Goal: Information Seeking & Learning: Learn about a topic

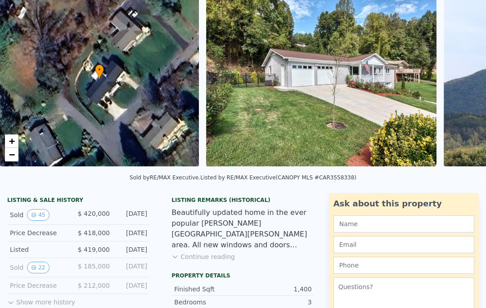
scroll to position [95, 0]
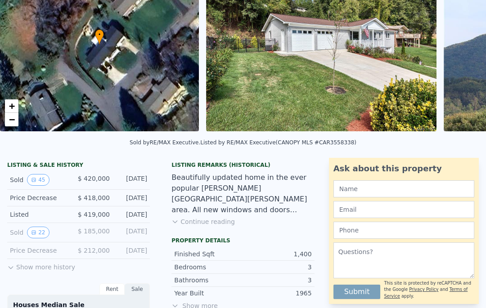
click at [25, 271] on button "Show more history" at bounding box center [41, 265] width 68 height 13
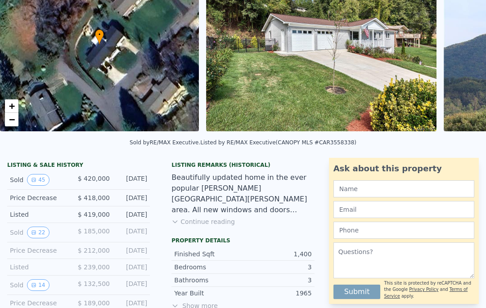
click at [42, 232] on button "22" at bounding box center [38, 233] width 22 height 12
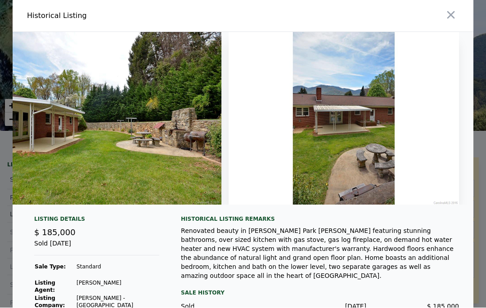
scroll to position [0, 0]
click at [452, 14] on icon "button" at bounding box center [451, 15] width 13 height 13
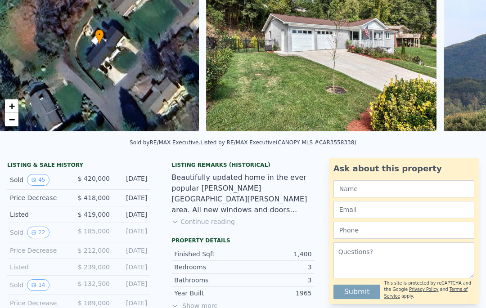
click at [43, 286] on button "14" at bounding box center [38, 286] width 22 height 12
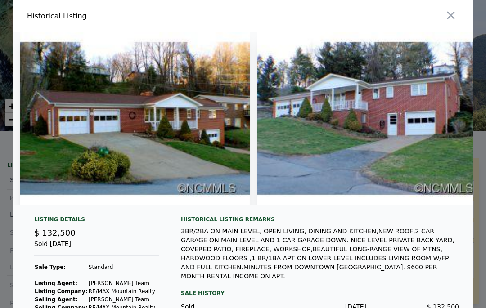
click at [450, 18] on icon "button" at bounding box center [451, 15] width 13 height 13
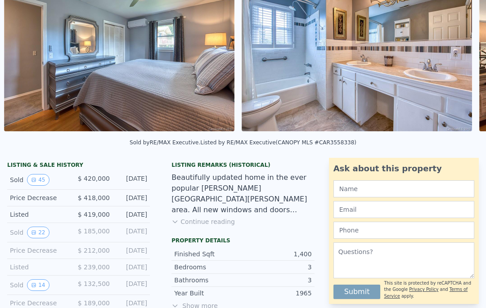
scroll to position [0, 3855]
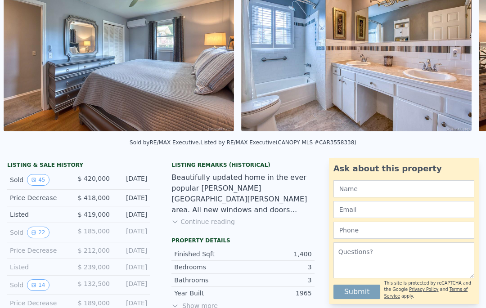
click at [45, 236] on button "22" at bounding box center [38, 233] width 22 height 12
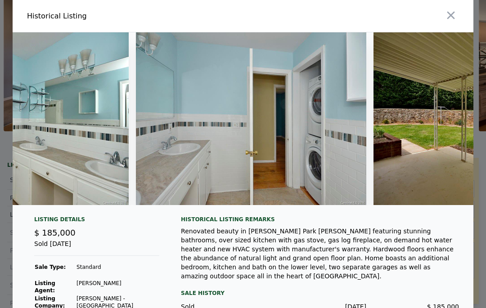
scroll to position [0, 4152]
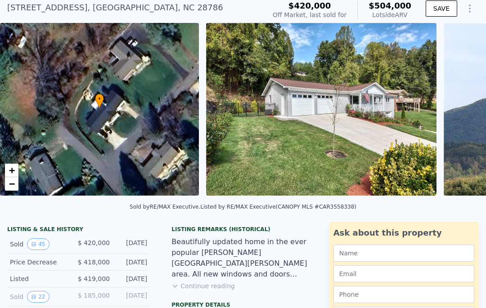
scroll to position [89, 0]
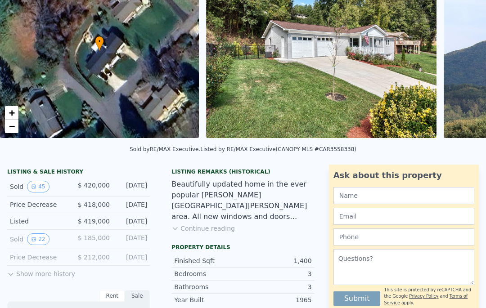
click at [17, 277] on button "Show more history" at bounding box center [41, 272] width 68 height 13
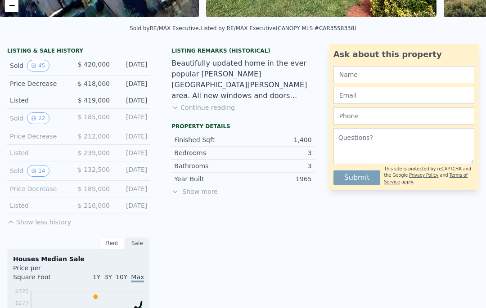
scroll to position [195, 0]
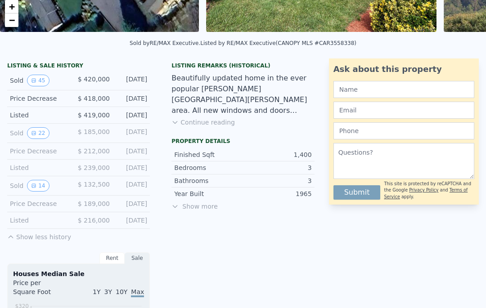
click at [44, 187] on button "14" at bounding box center [38, 186] width 22 height 12
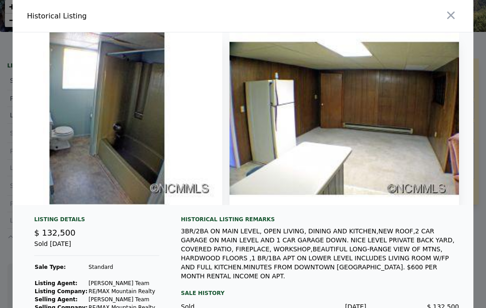
scroll to position [0, 0]
click at [468, 12] on div at bounding box center [360, 16] width 227 height 32
click at [447, 14] on icon "button" at bounding box center [451, 15] width 13 height 13
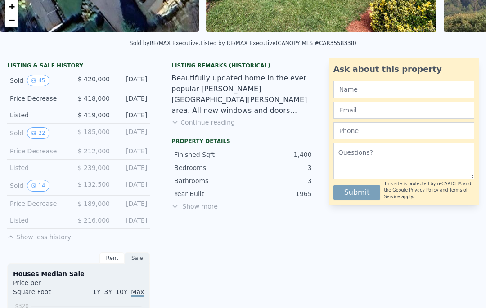
click at [45, 126] on div "Sold 22 $ 185,000 Jan 5, 2017" at bounding box center [78, 133] width 143 height 19
click at [46, 133] on button "22" at bounding box center [38, 133] width 22 height 12
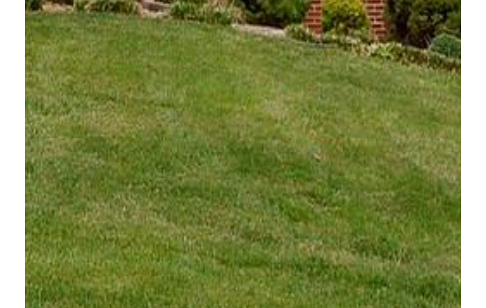
scroll to position [21, 0]
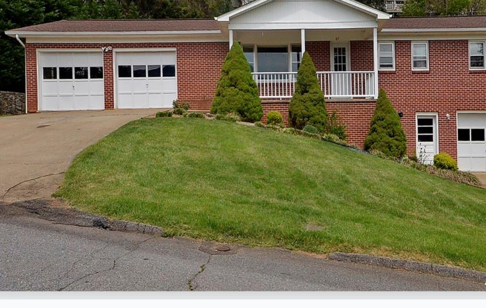
click at [145, 94] on img at bounding box center [260, 97] width 231 height 173
click at [145, 79] on img at bounding box center [260, 97] width 231 height 173
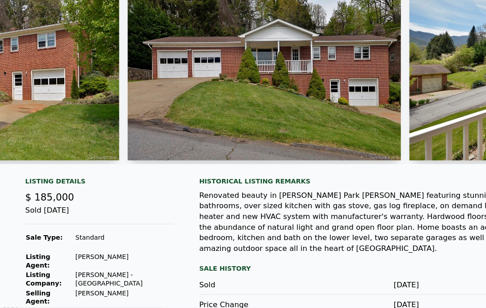
scroll to position [0, 0]
